Goal: Transaction & Acquisition: Download file/media

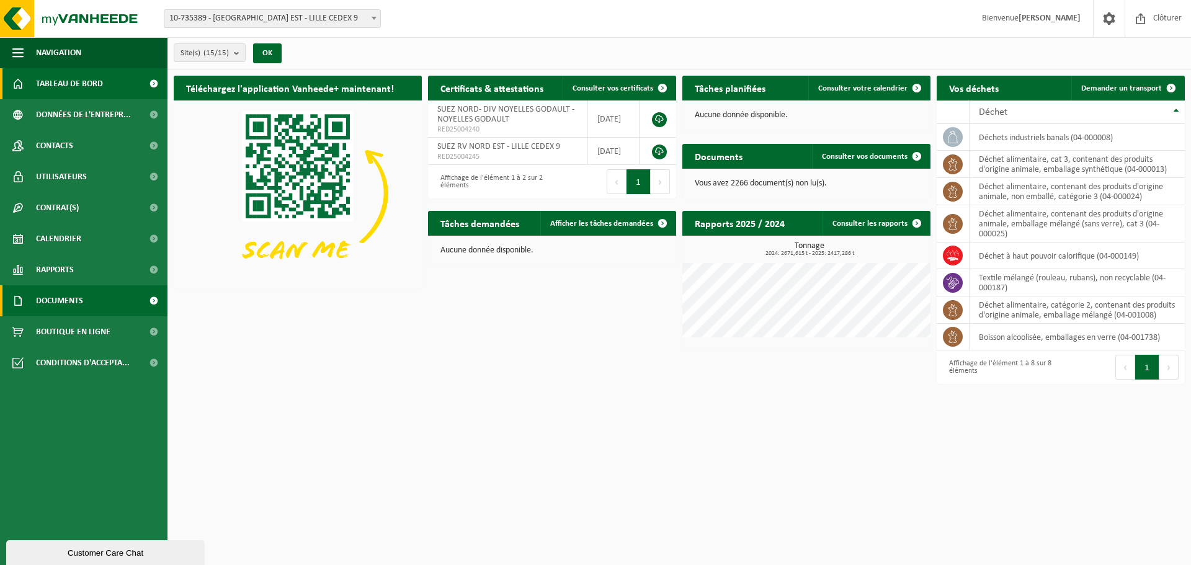
click at [107, 307] on link "Documents" at bounding box center [84, 300] width 168 height 31
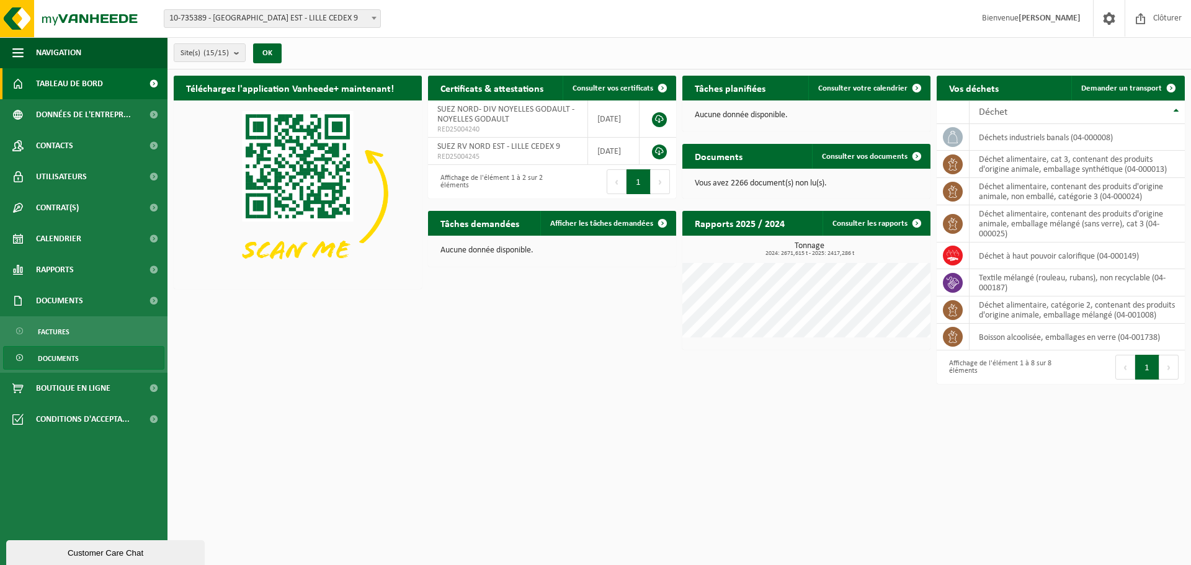
click at [72, 355] on span "Documents" at bounding box center [58, 359] width 41 height 24
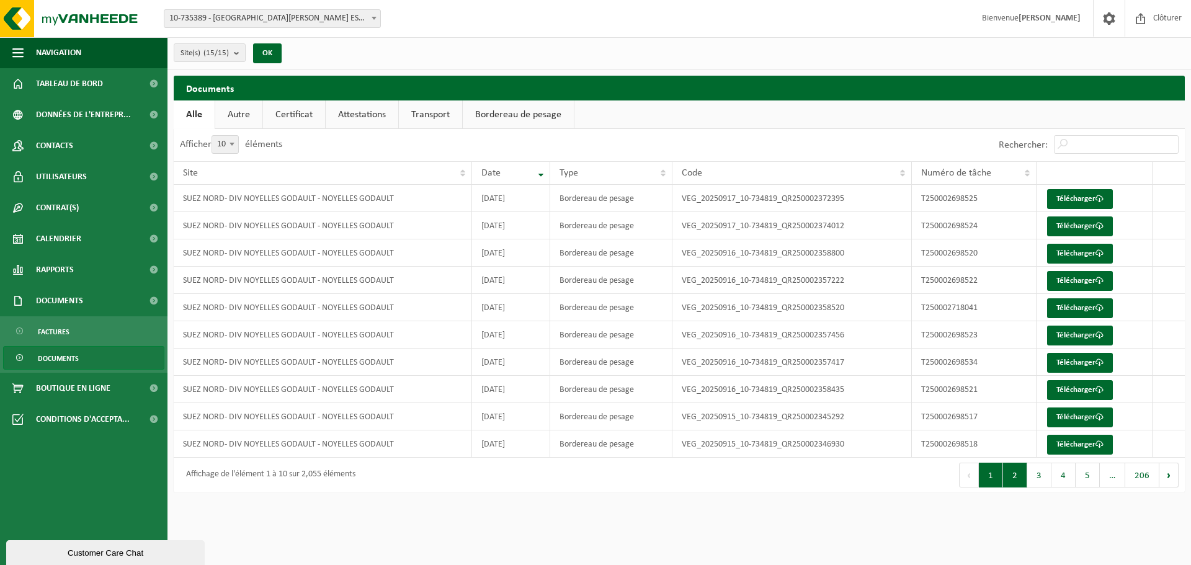
click at [1016, 476] on button "2" at bounding box center [1015, 475] width 24 height 25
click at [1049, 478] on button "3" at bounding box center [1040, 475] width 24 height 25
click at [1068, 480] on button "4" at bounding box center [1064, 475] width 24 height 25
click at [1085, 479] on button "5" at bounding box center [1088, 475] width 24 height 25
click at [994, 477] on button "1" at bounding box center [990, 475] width 24 height 25
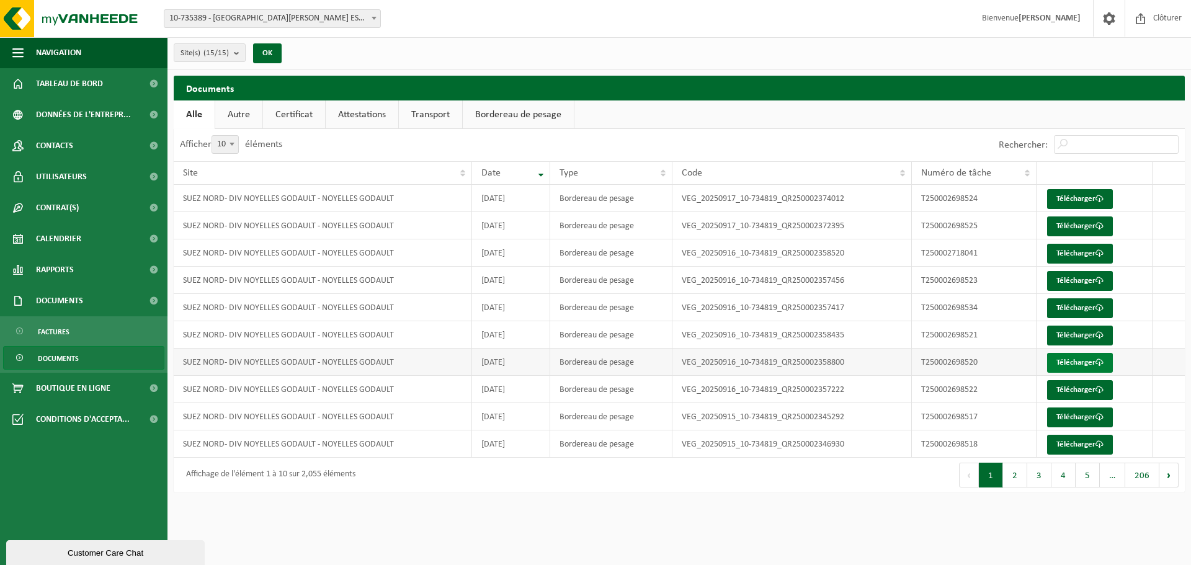
click at [1088, 363] on link "Télécharger" at bounding box center [1080, 363] width 66 height 20
click at [1011, 478] on button "2" at bounding box center [1015, 475] width 24 height 25
click at [1032, 475] on button "3" at bounding box center [1040, 475] width 24 height 25
click at [1003, 481] on button "1" at bounding box center [991, 475] width 24 height 25
